Goal: Check status: Check status

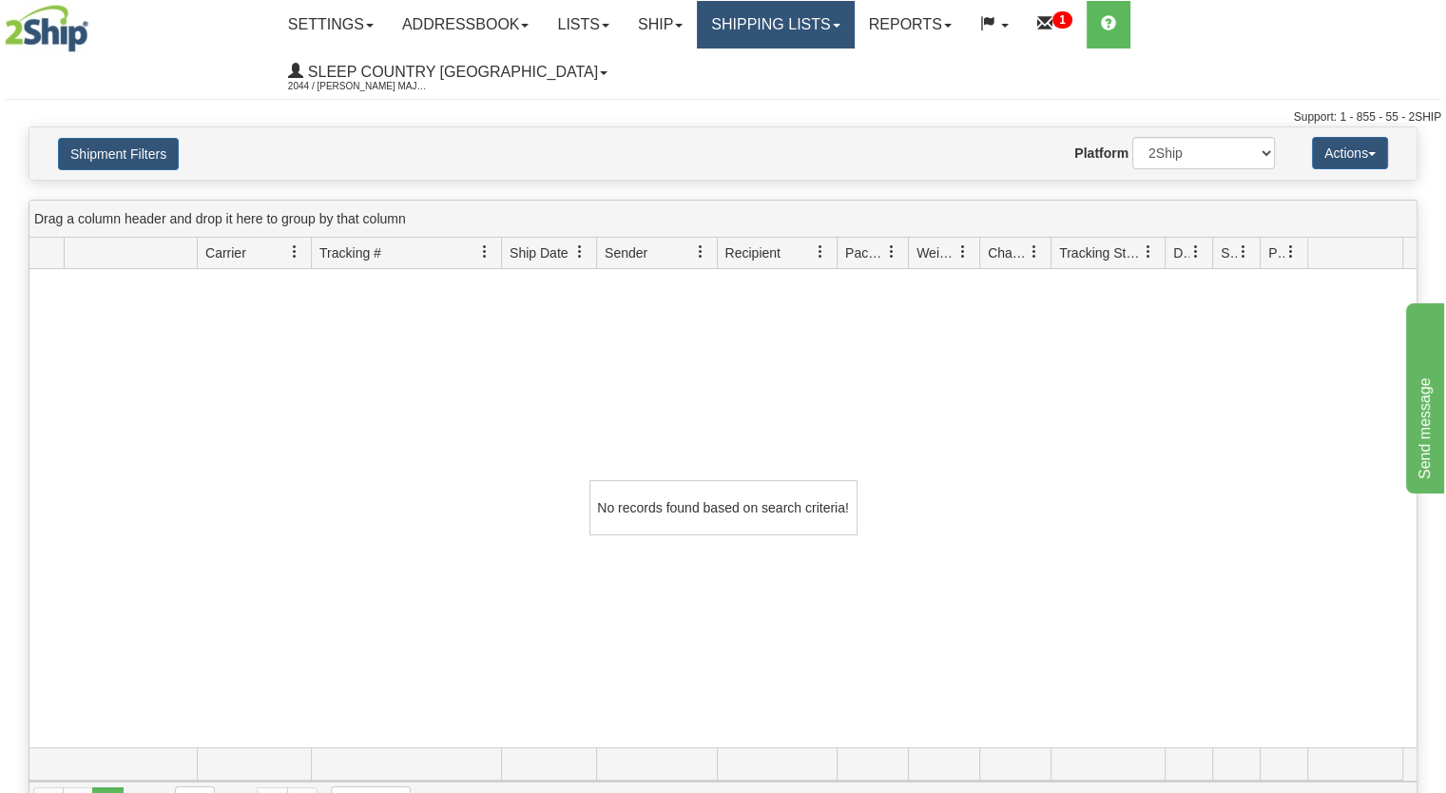
click at [854, 19] on link "Shipping lists" at bounding box center [775, 25] width 157 height 48
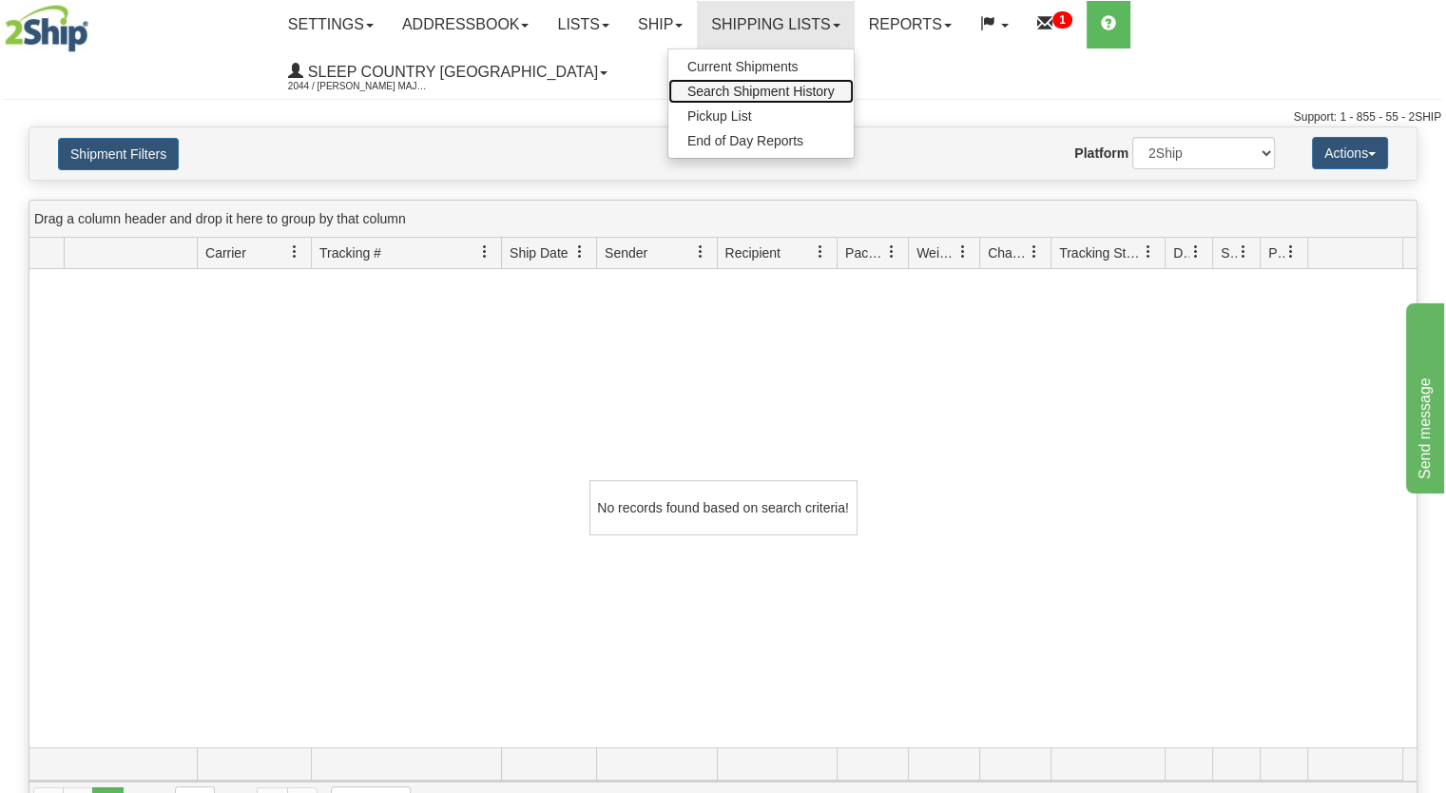
click at [812, 87] on span "Search Shipment History" at bounding box center [760, 91] width 147 height 15
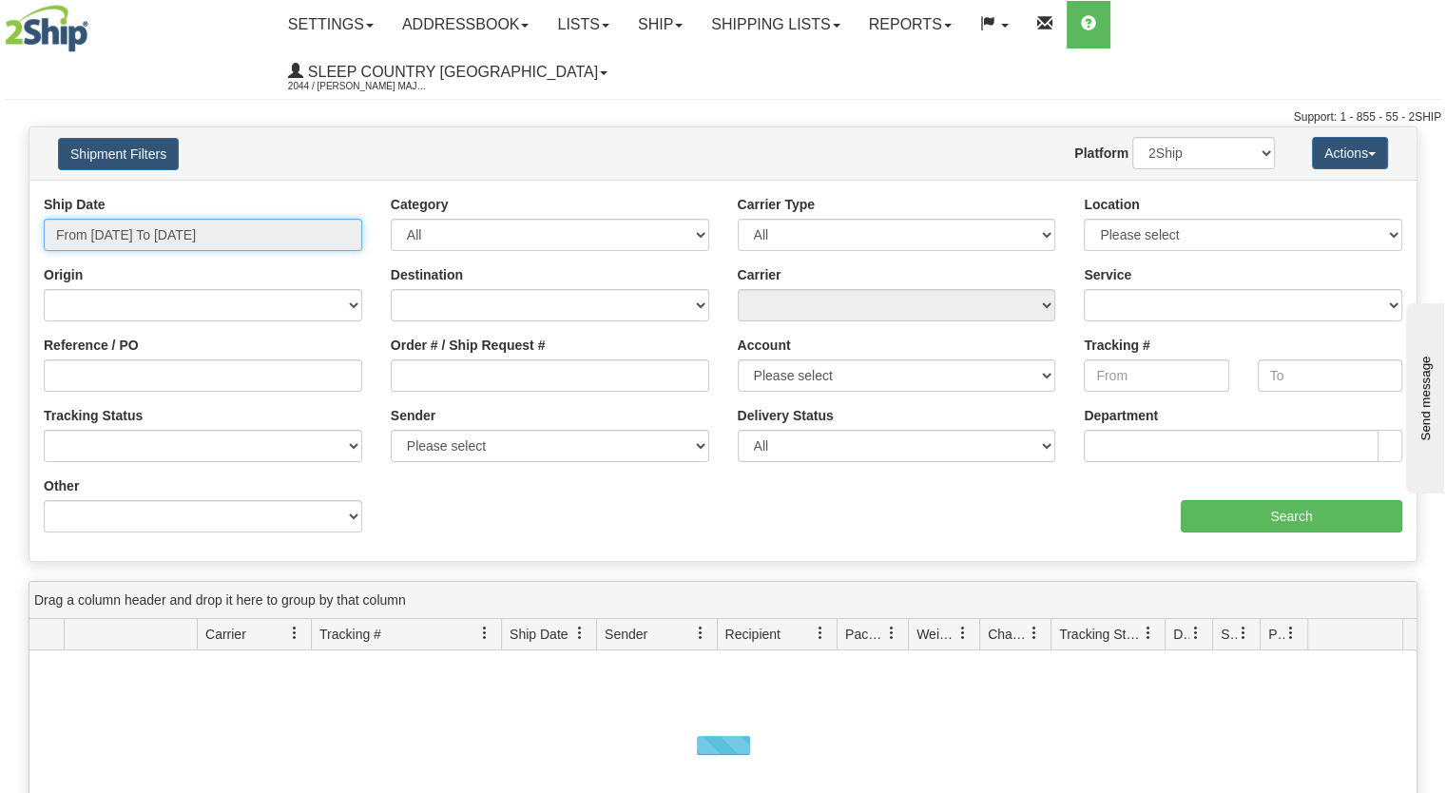
click at [226, 219] on input "From [DATE] To [DATE]" at bounding box center [203, 235] width 319 height 32
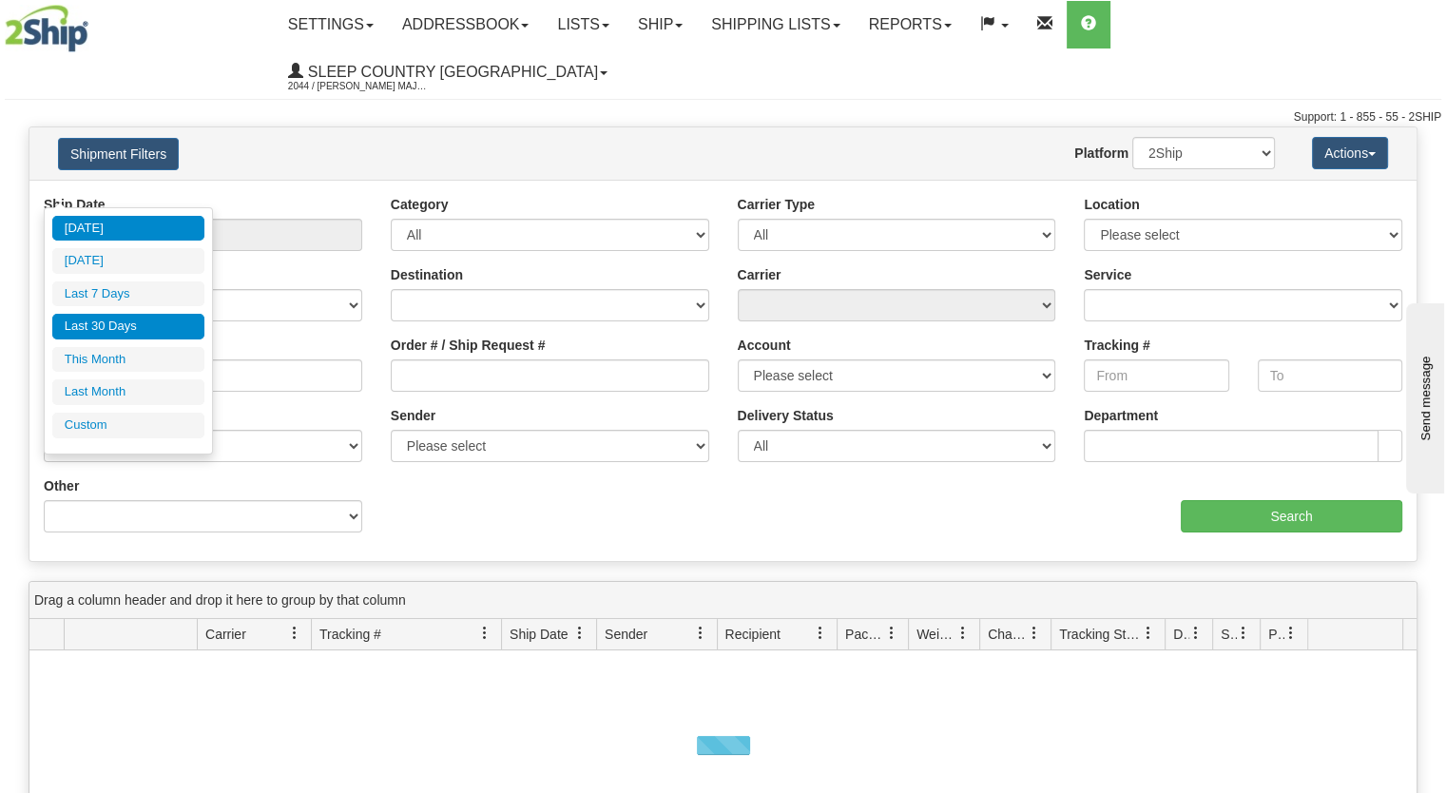
click at [177, 324] on li "Last 30 Days" at bounding box center [128, 327] width 152 height 26
type input "From [DATE] To [DATE]"
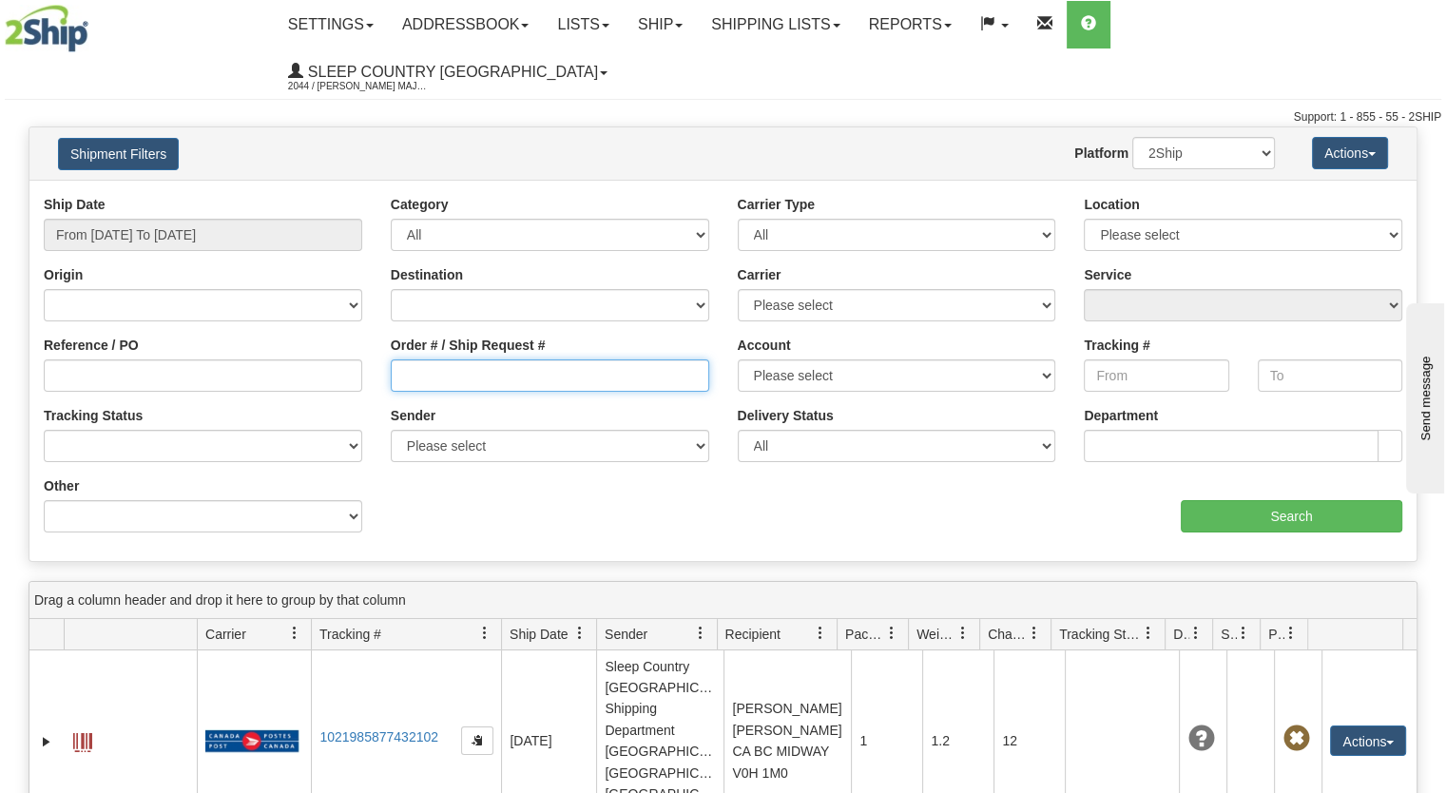
drag, startPoint x: 477, startPoint y: 338, endPoint x: 496, endPoint y: 339, distance: 19.0
click at [477, 359] on input "Order # / Ship Request #" at bounding box center [550, 375] width 319 height 32
paste input "9000I016939"
type input "9000I016939"
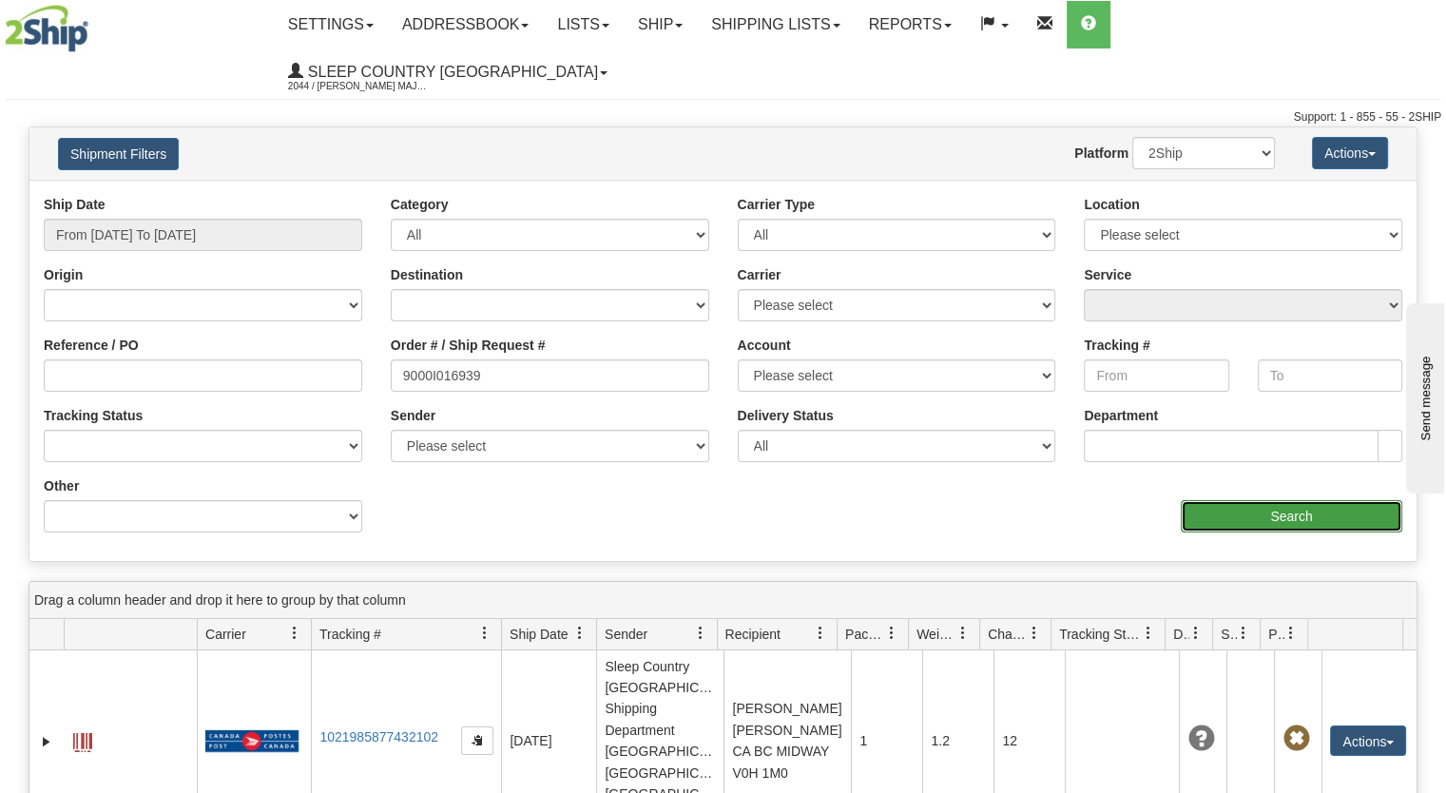
click at [1270, 500] on input "Search" at bounding box center [1292, 516] width 222 height 32
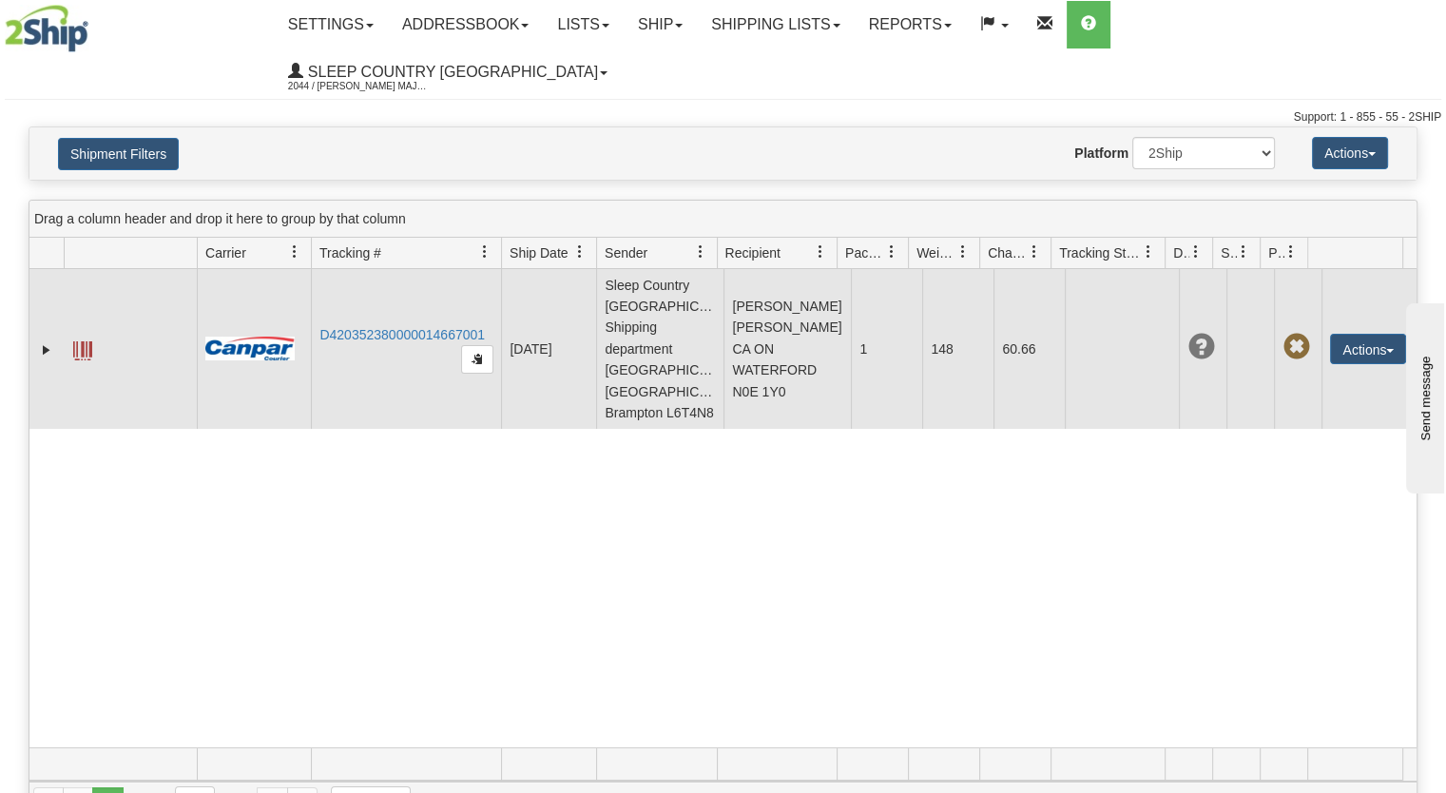
click at [407, 275] on td "D420352380000014667001" at bounding box center [406, 349] width 190 height 160
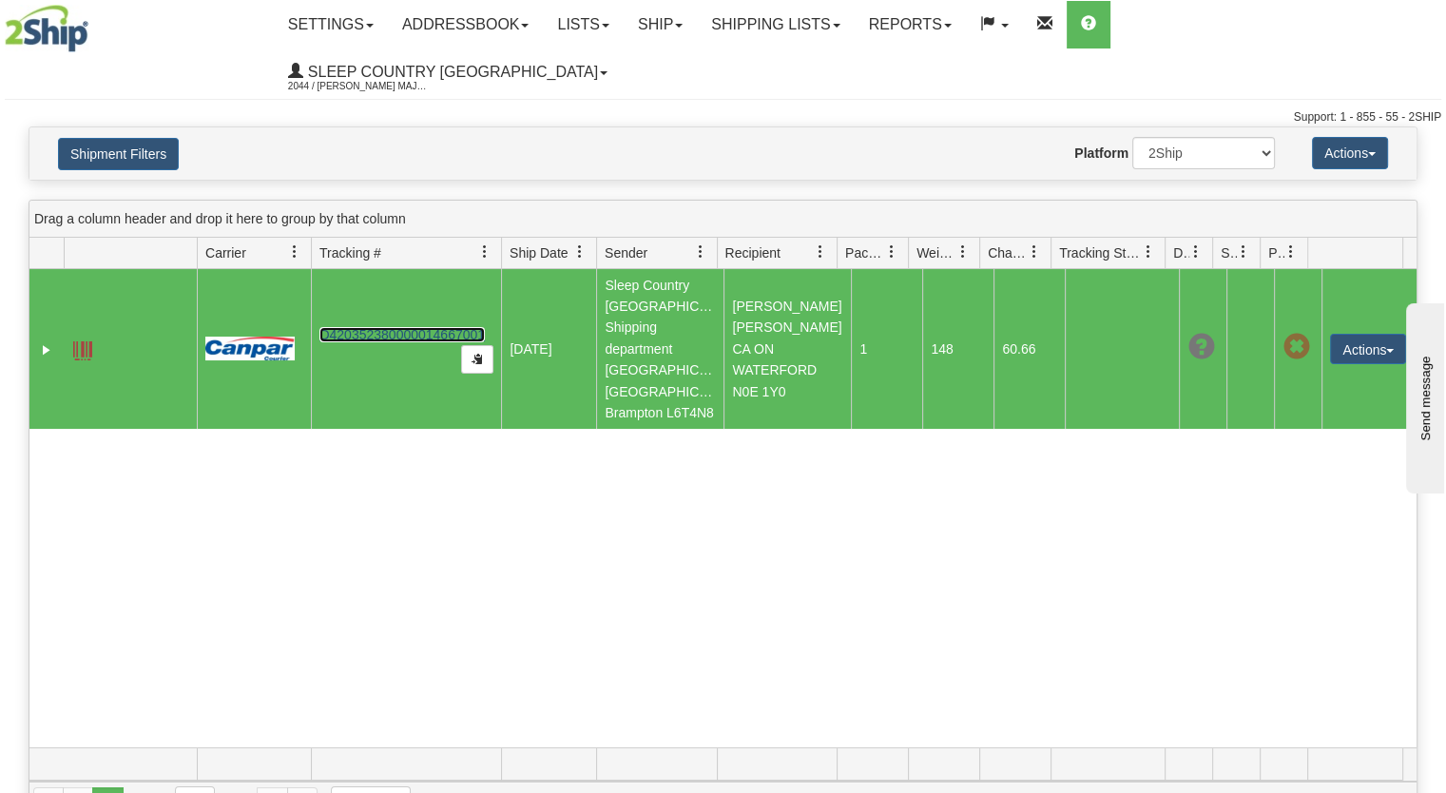
click at [409, 327] on link "D420352380000014667001" at bounding box center [401, 334] width 165 height 15
